Goal: Contribute content: Add original content to the website for others to see

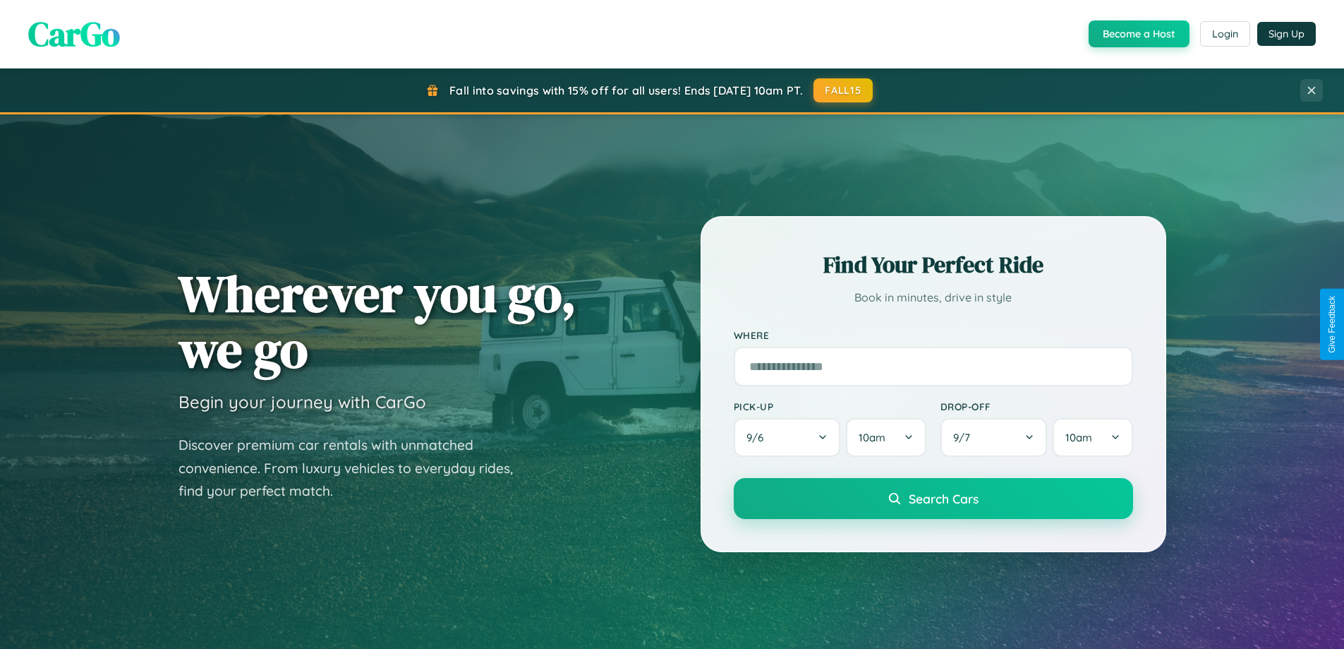
scroll to position [2715, 0]
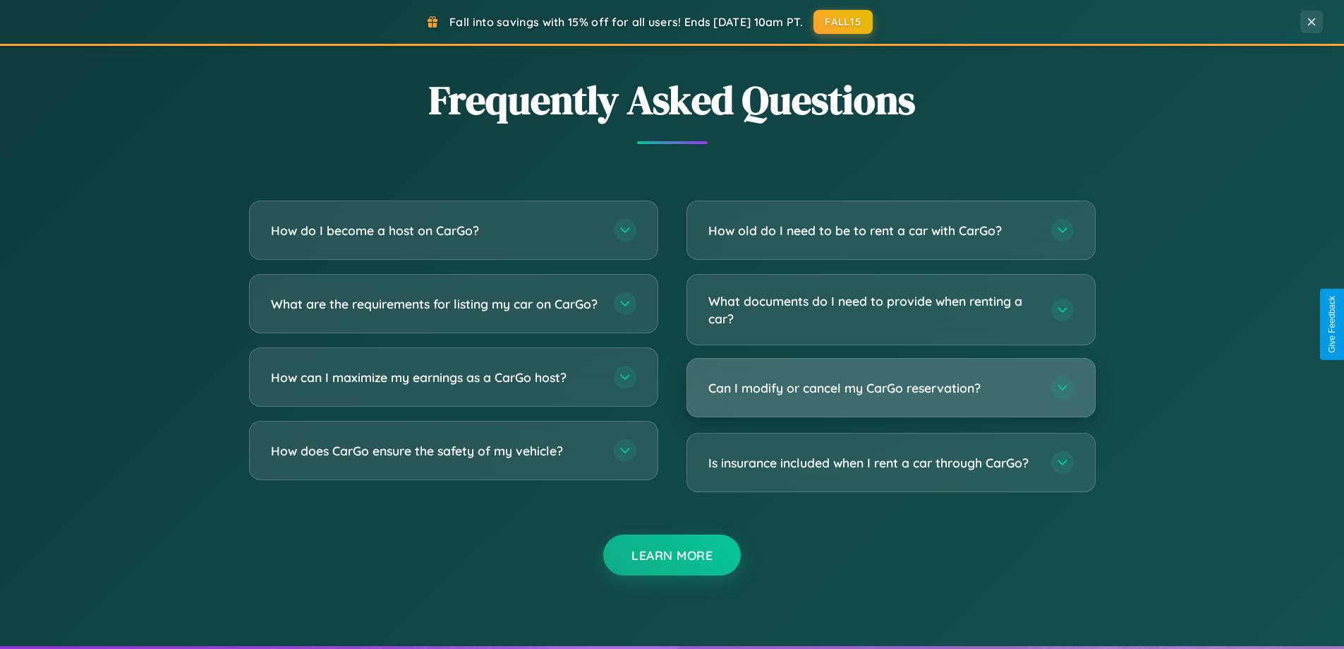
click at [891, 388] on h3 "Can I modify or cancel my CarGo reservation?" at bounding box center [873, 388] width 329 height 18
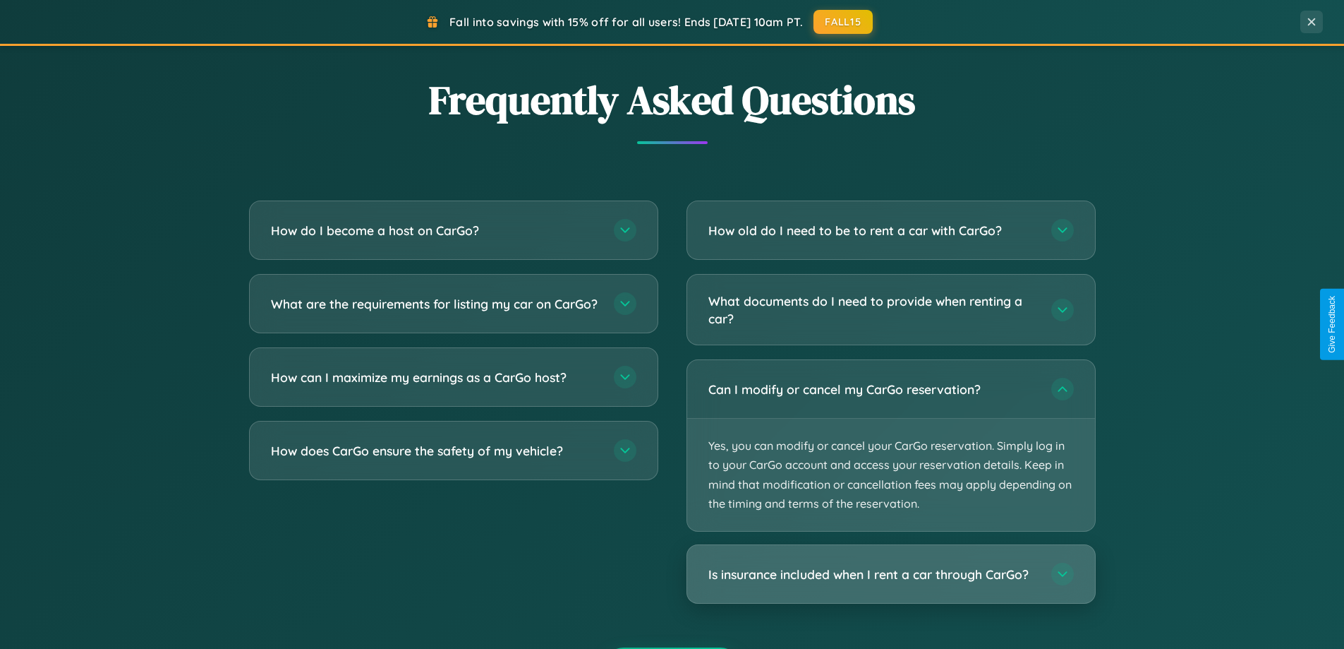
click at [891, 574] on h3 "Is insurance included when I rent a car through CarGo?" at bounding box center [873, 574] width 329 height 18
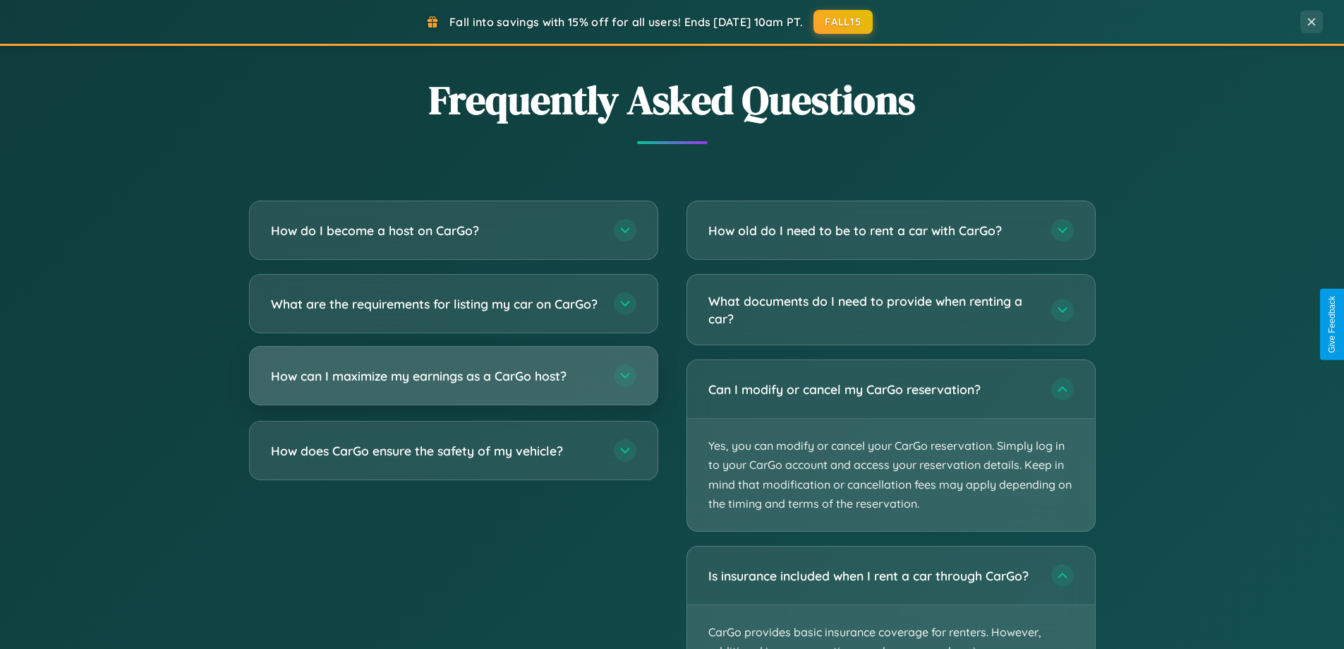
click at [453, 385] on h3 "How can I maximize my earnings as a CarGo host?" at bounding box center [435, 376] width 329 height 18
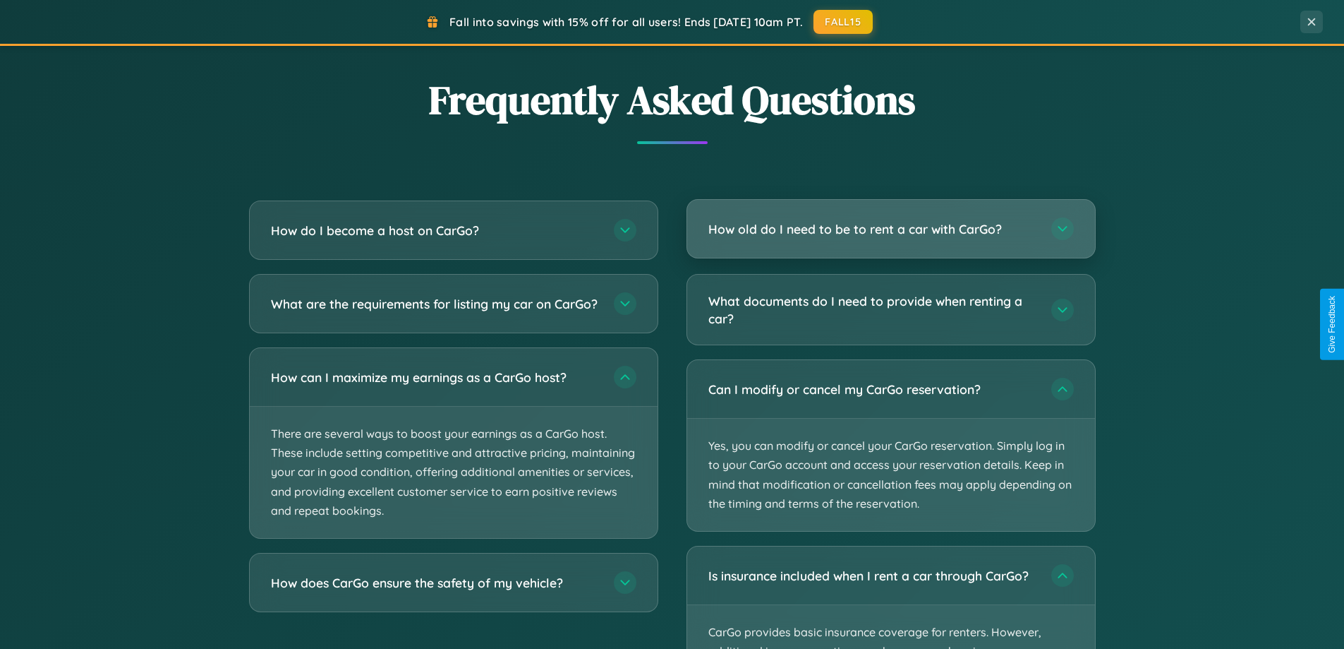
click at [891, 229] on h3 "How old do I need to be to rent a car with CarGo?" at bounding box center [873, 229] width 329 height 18
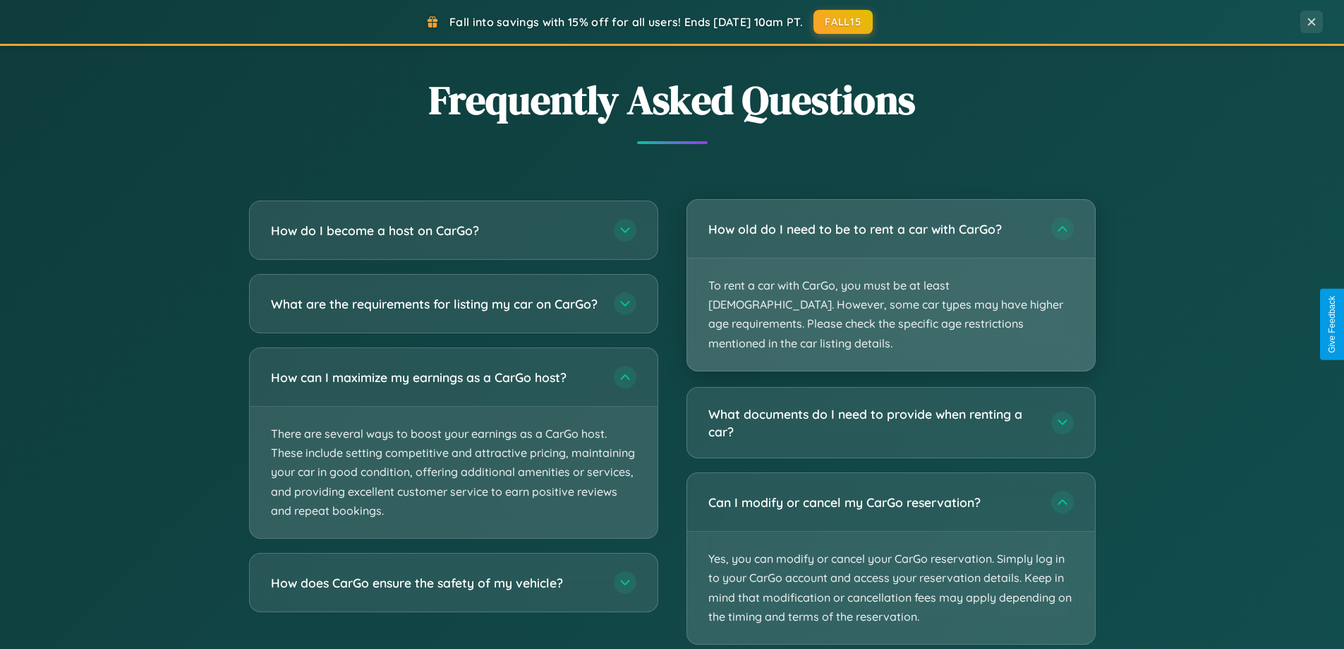
click at [891, 275] on p "To rent a car with CarGo, you must be at least [DEMOGRAPHIC_DATA]. However, som…" at bounding box center [891, 314] width 408 height 112
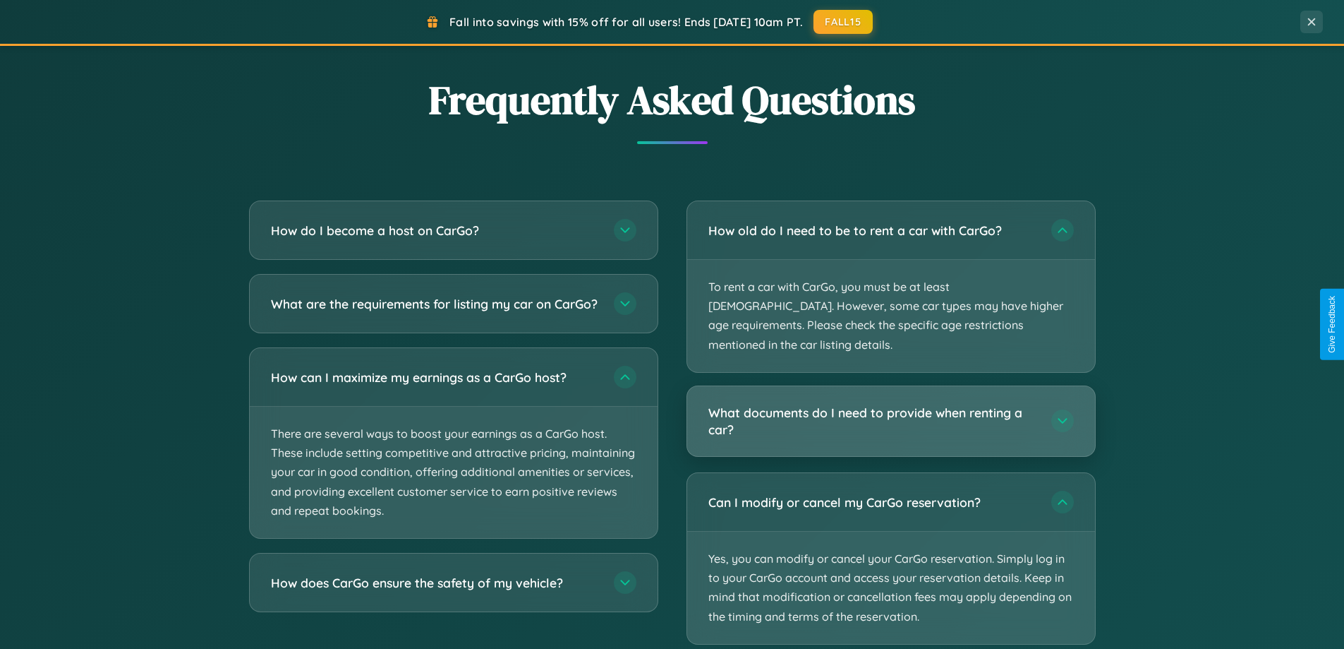
click at [891, 404] on h3 "What documents do I need to provide when renting a car?" at bounding box center [873, 421] width 329 height 35
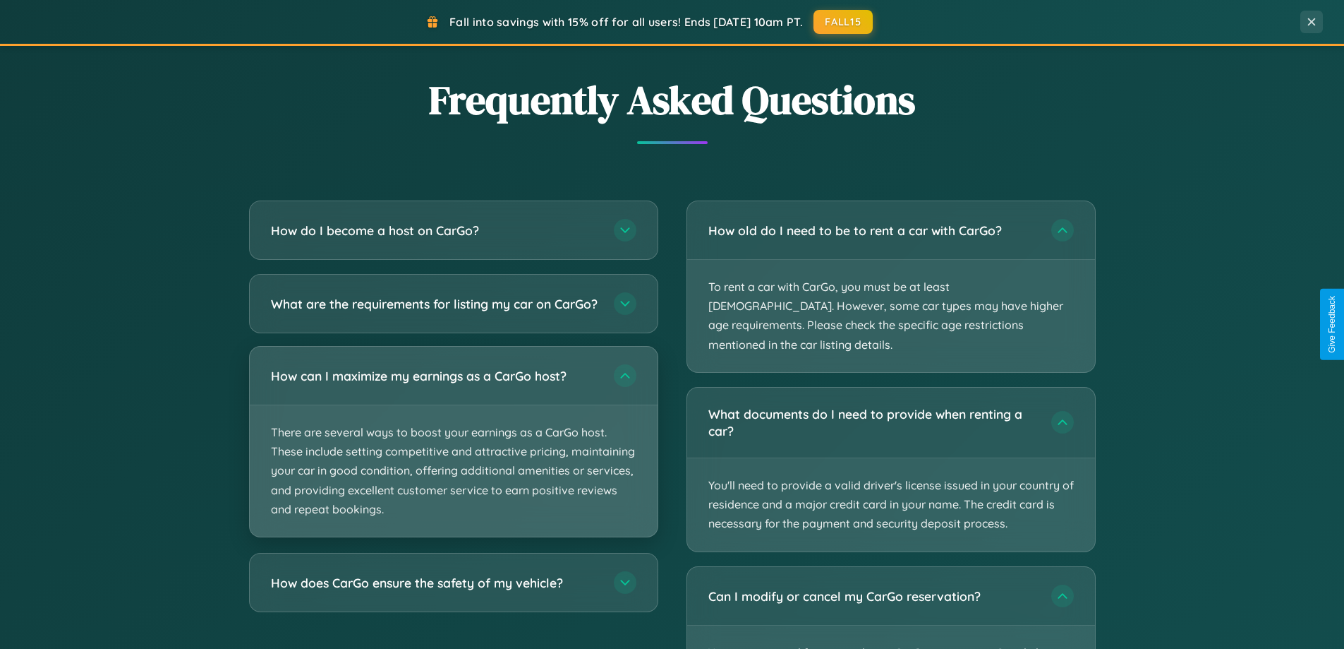
click at [453, 454] on p "There are several ways to boost your earnings as a CarGo host. These include se…" at bounding box center [454, 470] width 408 height 131
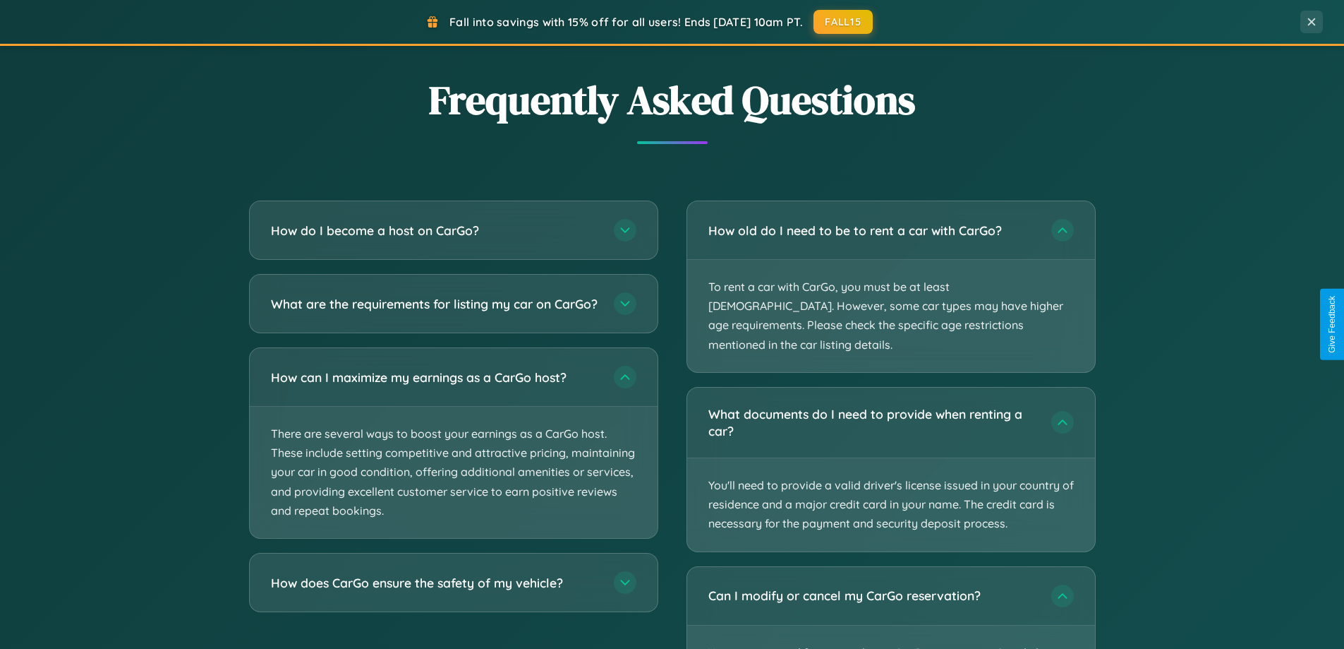
scroll to position [0, 0]
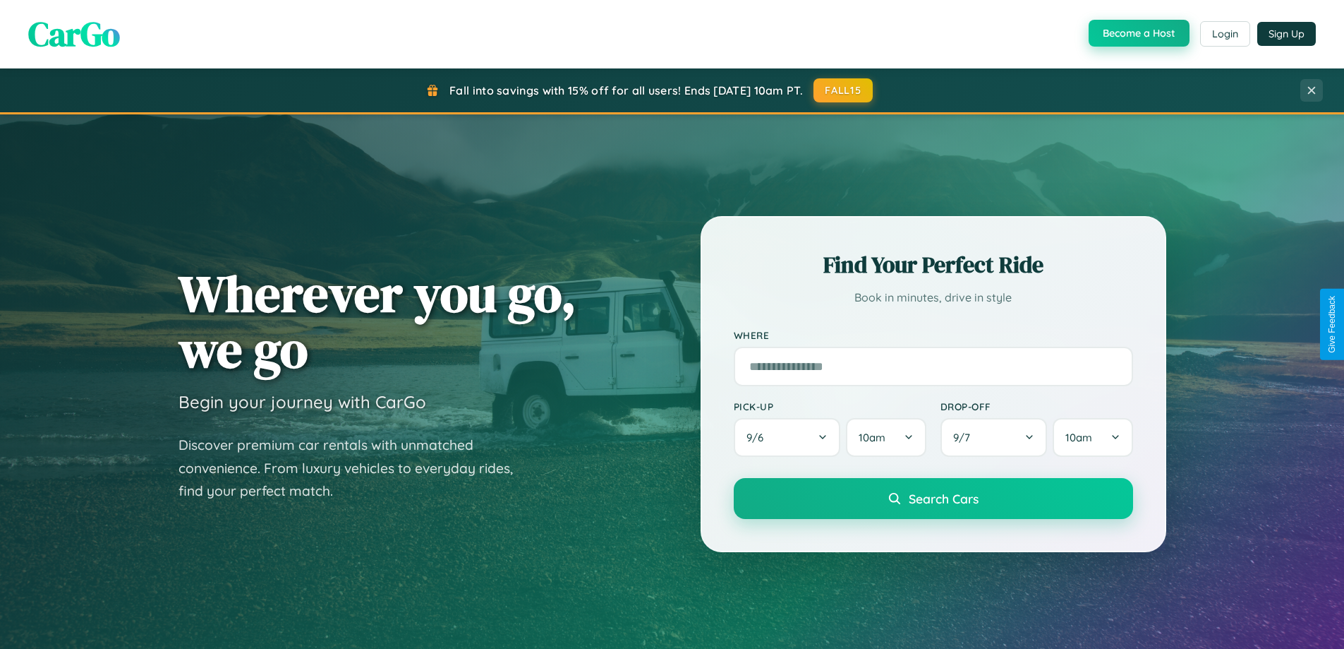
click at [1138, 33] on button "Become a Host" at bounding box center [1139, 33] width 101 height 27
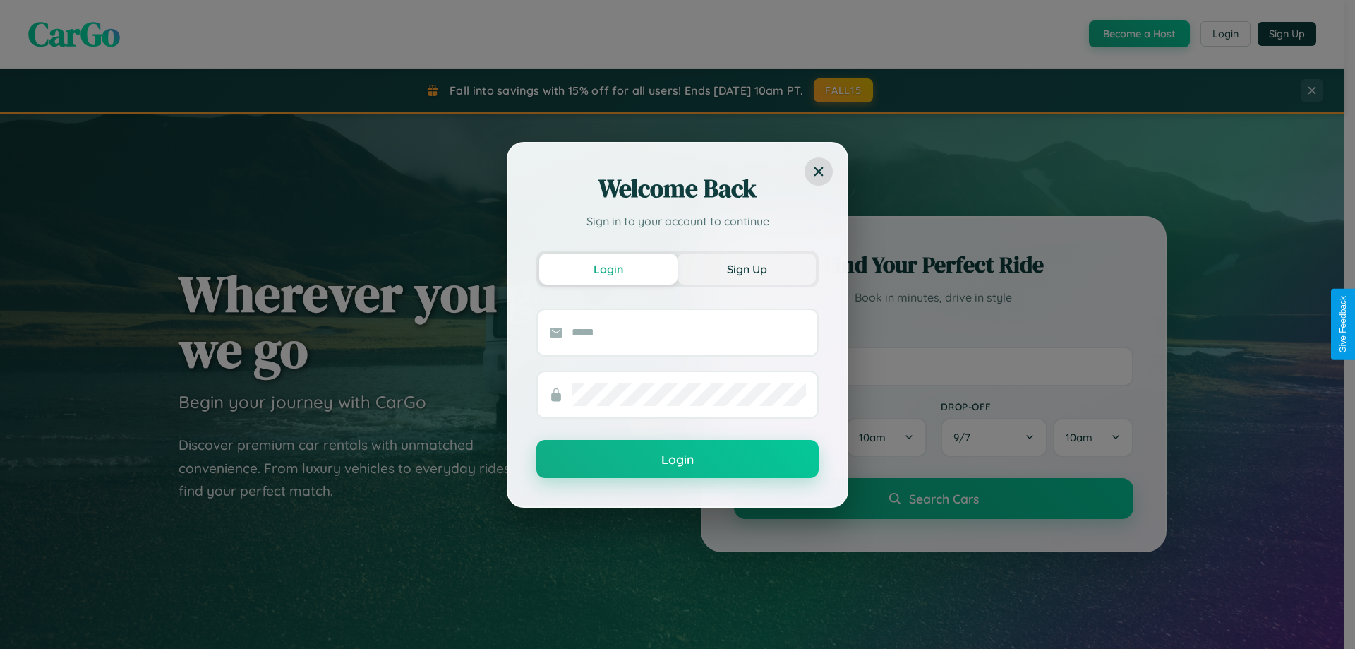
click at [747, 268] on button "Sign Up" at bounding box center [746, 268] width 138 height 31
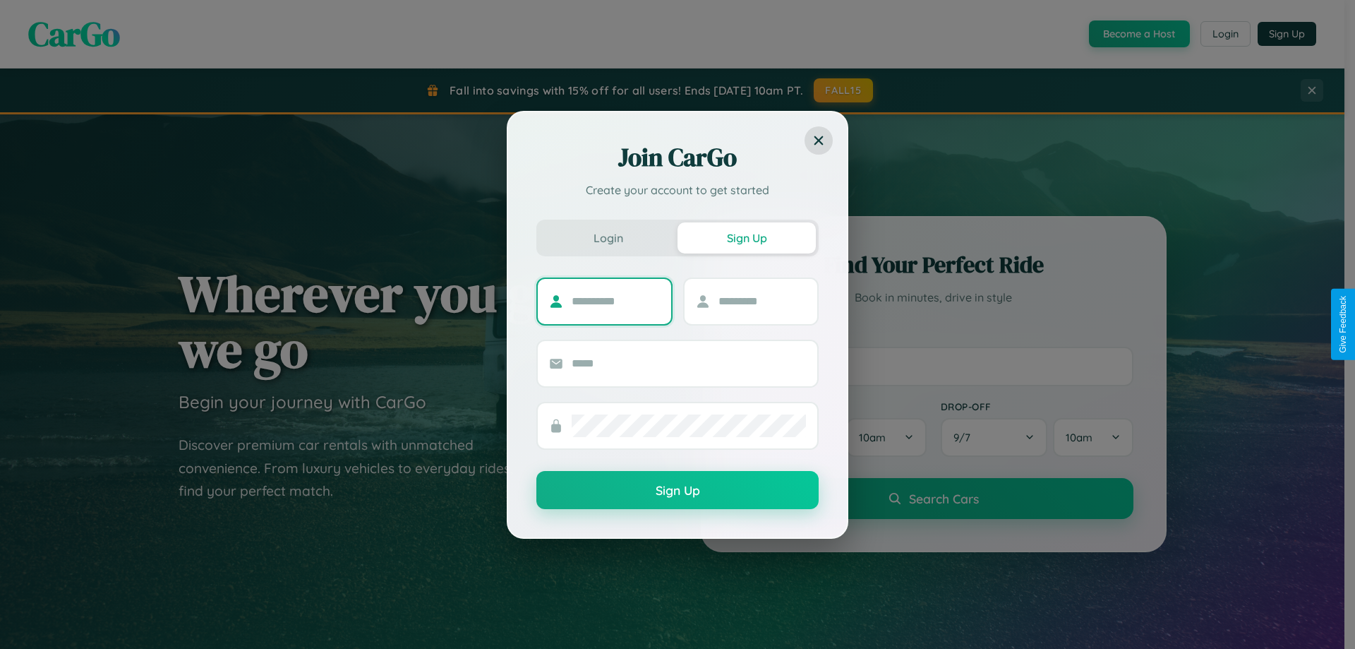
click at [615, 301] on input "text" at bounding box center [616, 301] width 88 height 23
type input "****"
click at [761, 301] on input "text" at bounding box center [762, 301] width 88 height 23
type input "*****"
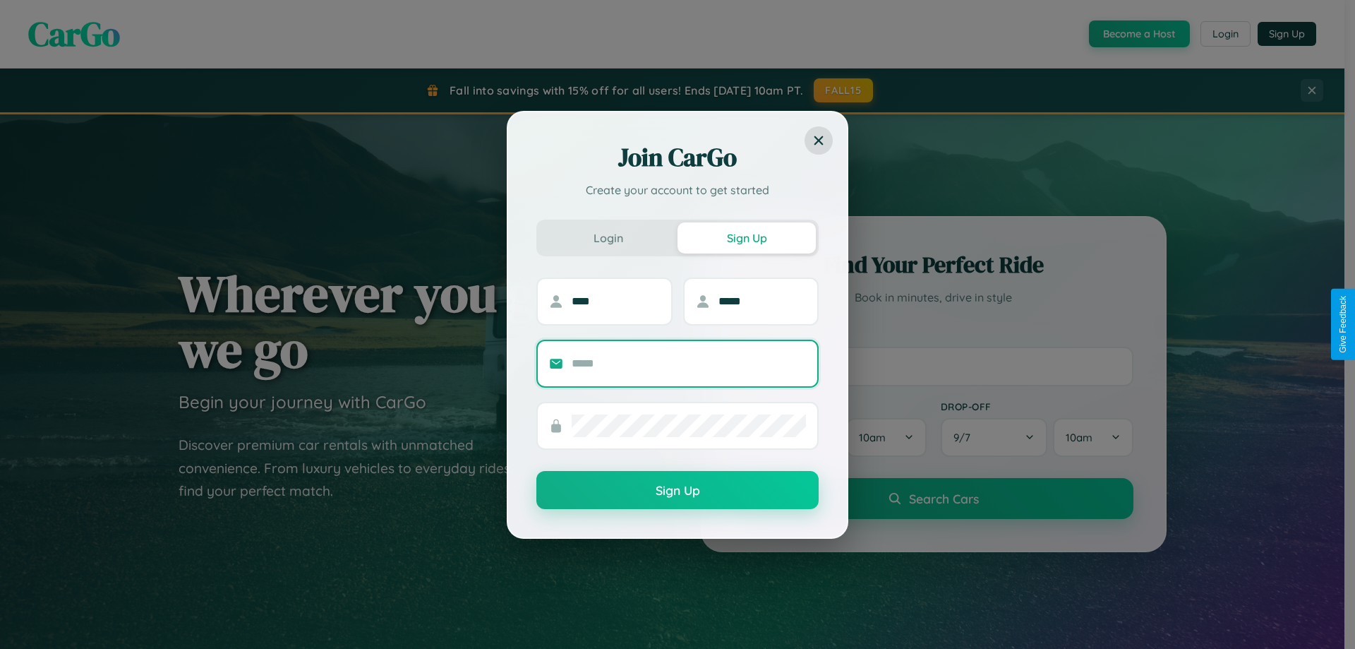
click at [689, 363] on input "text" at bounding box center [689, 363] width 234 height 23
type input "**********"
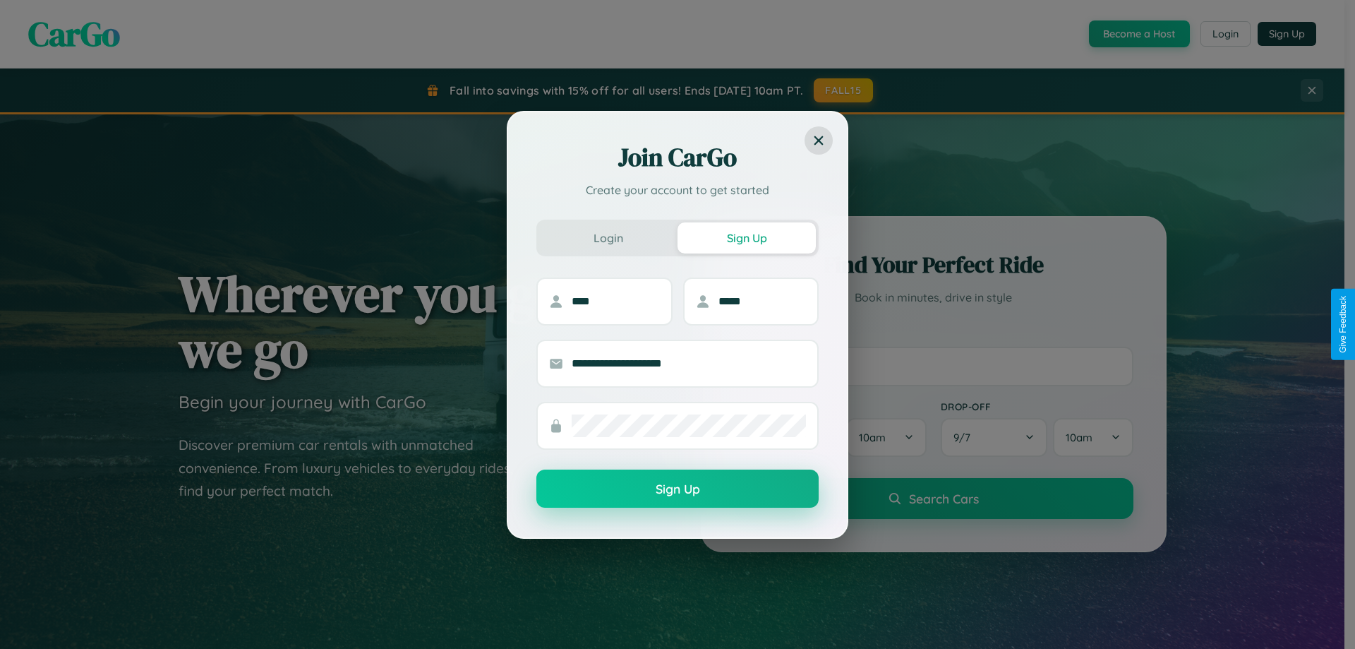
click at [677, 489] on button "Sign Up" at bounding box center [677, 488] width 282 height 38
